Goal: Navigation & Orientation: Find specific page/section

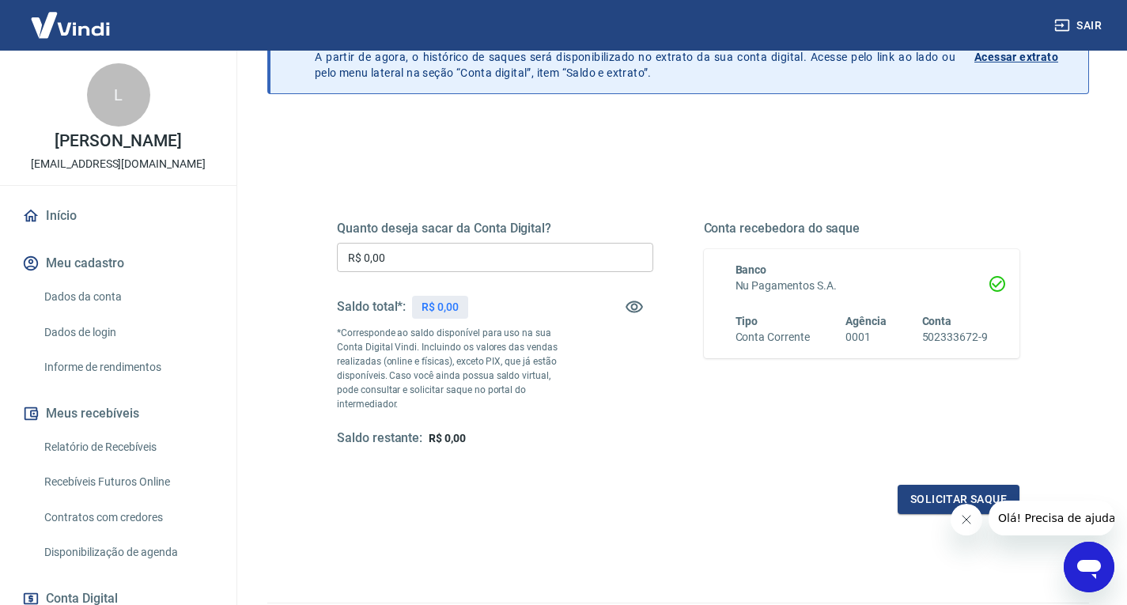
click at [73, 226] on link "Início" at bounding box center [118, 215] width 198 height 35
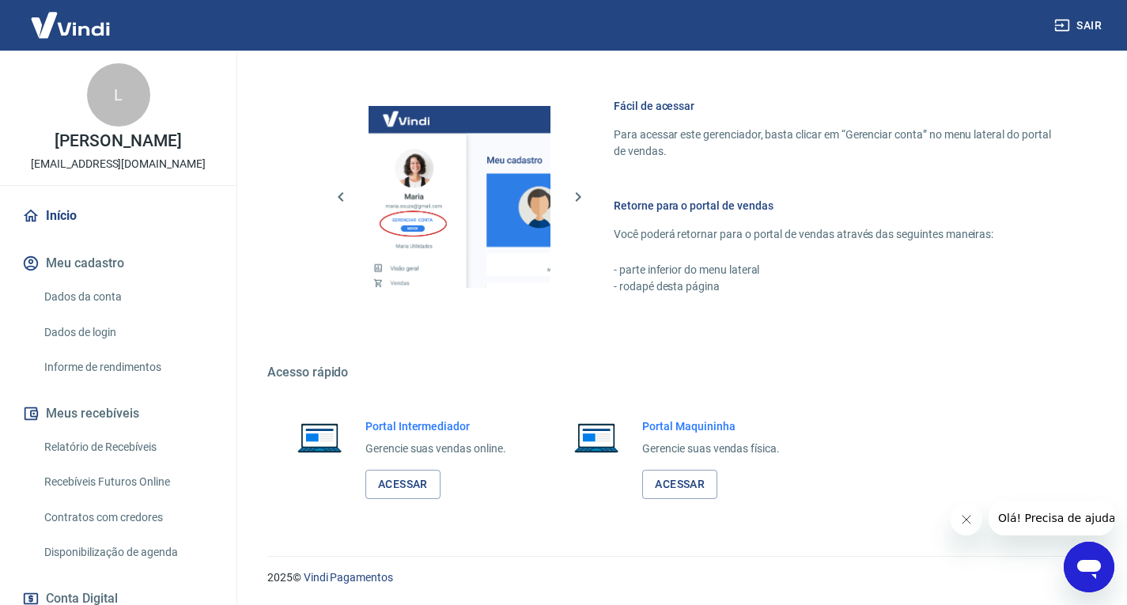
scroll to position [627, 0]
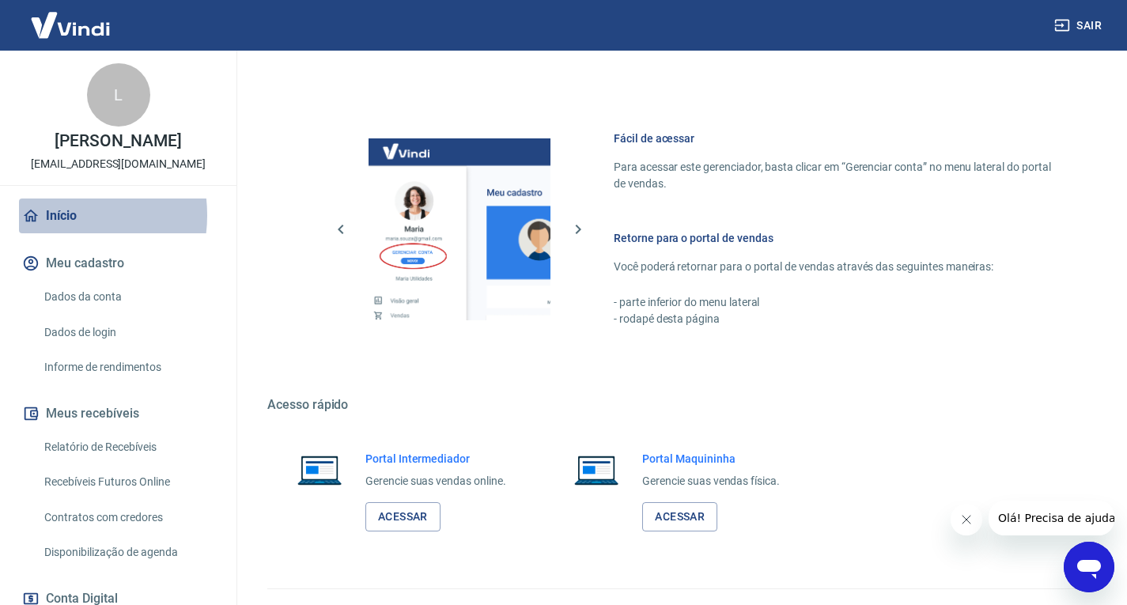
click at [51, 232] on link "Início" at bounding box center [118, 215] width 198 height 35
